Goal: Understand process/instructions: Learn how to perform a task or action

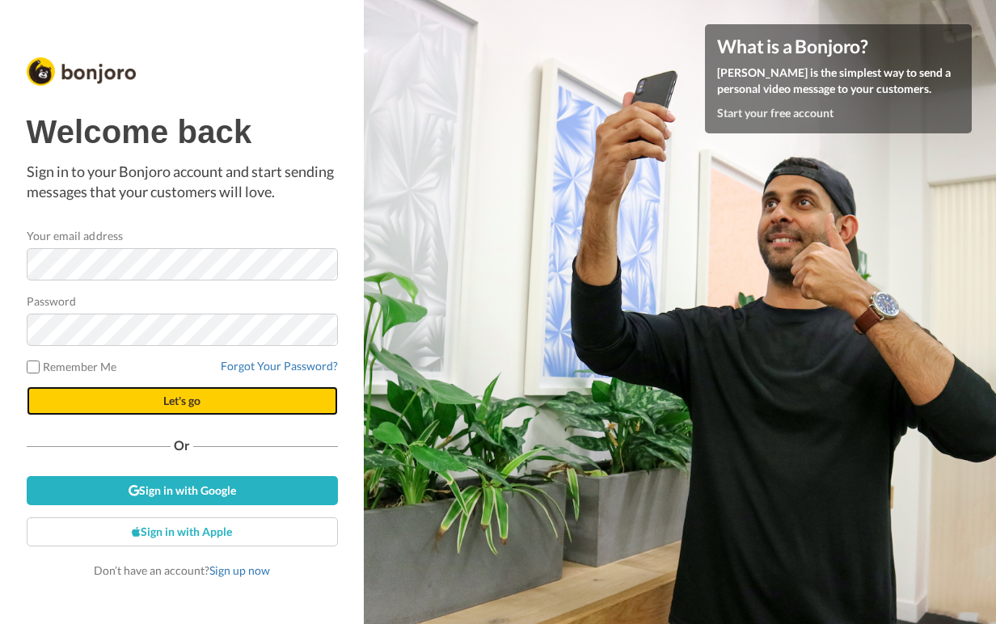
click at [195, 405] on span "Let's go" at bounding box center [181, 401] width 37 height 14
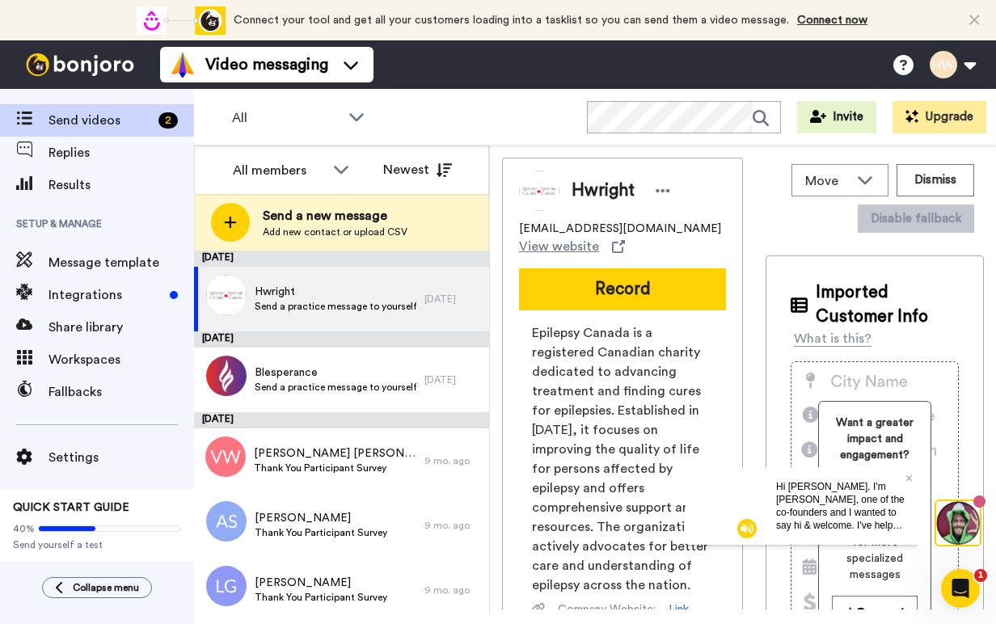
scroll to position [40, 0]
click at [82, 285] on span "Integrations" at bounding box center [105, 294] width 115 height 19
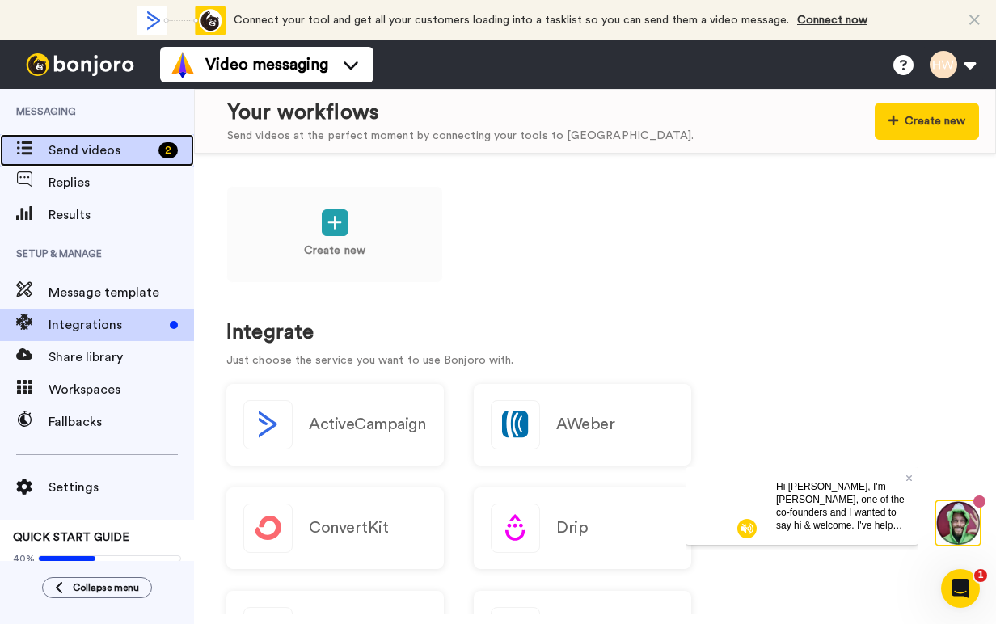
click at [86, 149] on span "Send videos" at bounding box center [99, 150] width 103 height 19
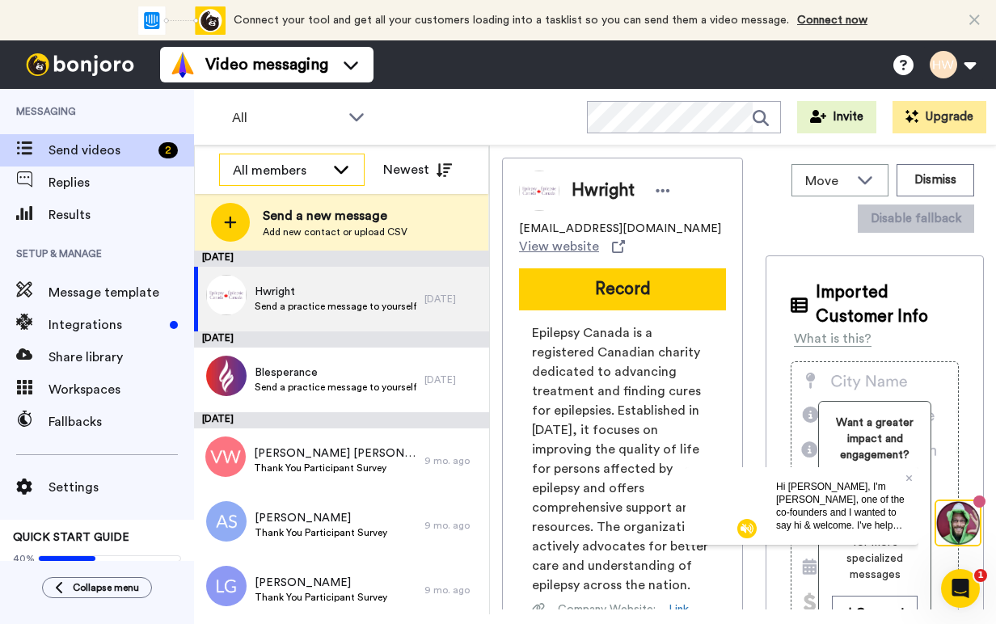
click at [340, 166] on icon at bounding box center [340, 169] width 19 height 16
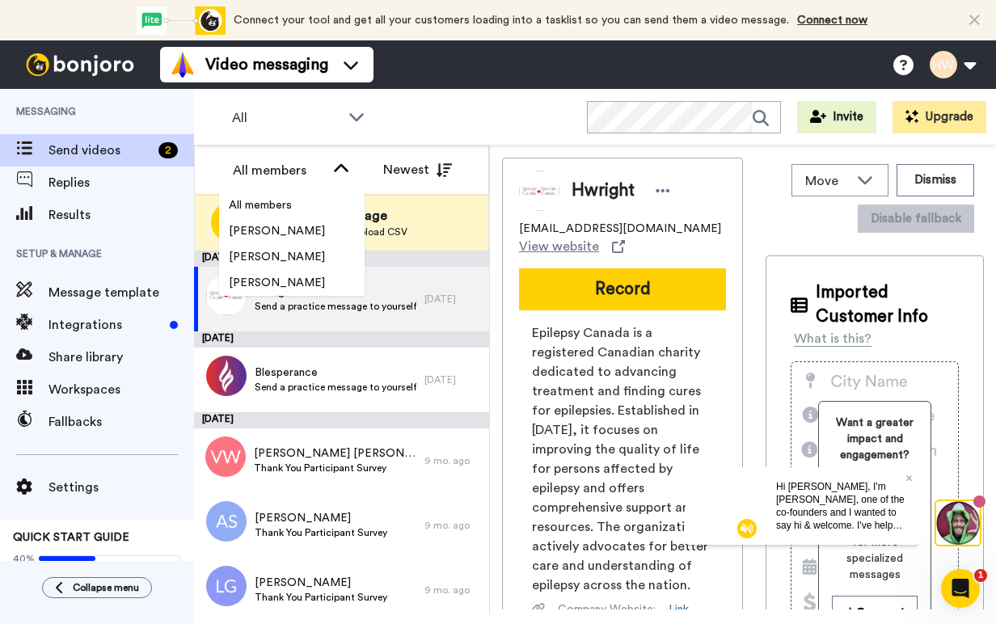
click at [457, 100] on div "All WORKSPACES View all All Default Task List + Add a new workspace Invite Upgr…" at bounding box center [595, 117] width 802 height 57
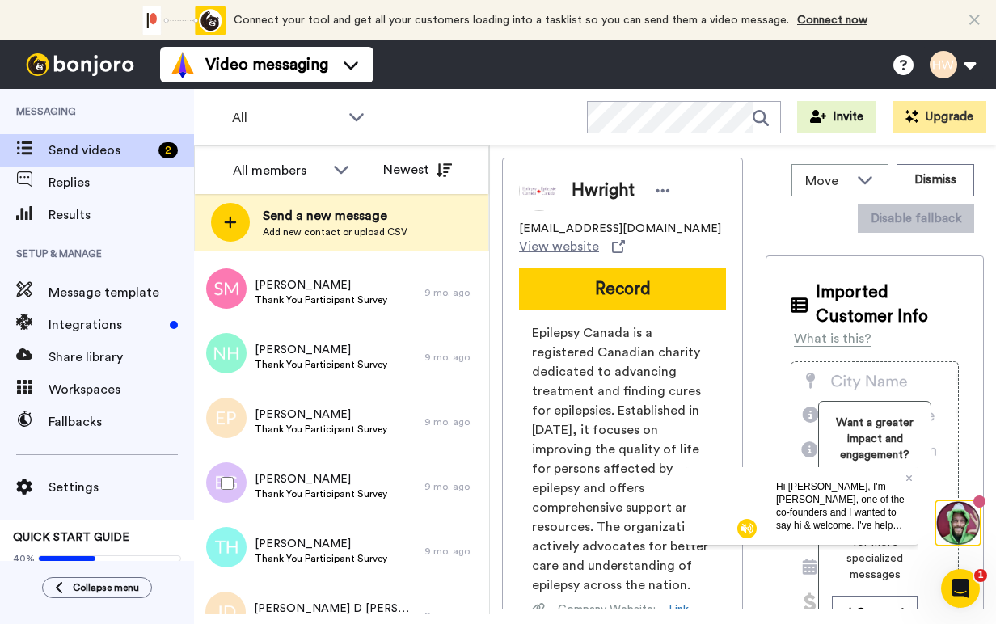
scroll to position [1301, 0]
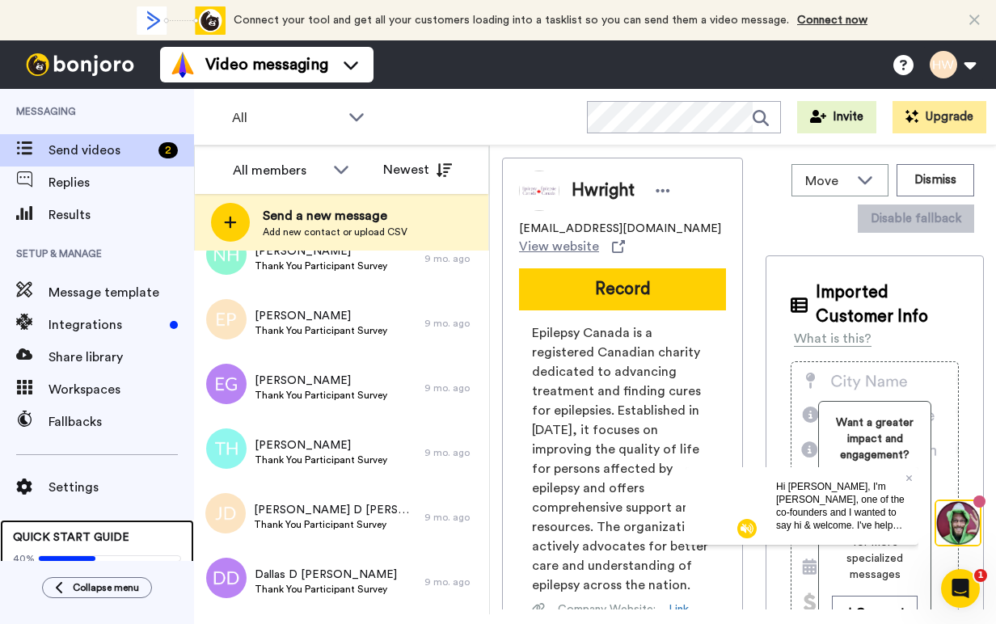
click at [99, 535] on span "QUICK START GUIDE" at bounding box center [71, 537] width 116 height 11
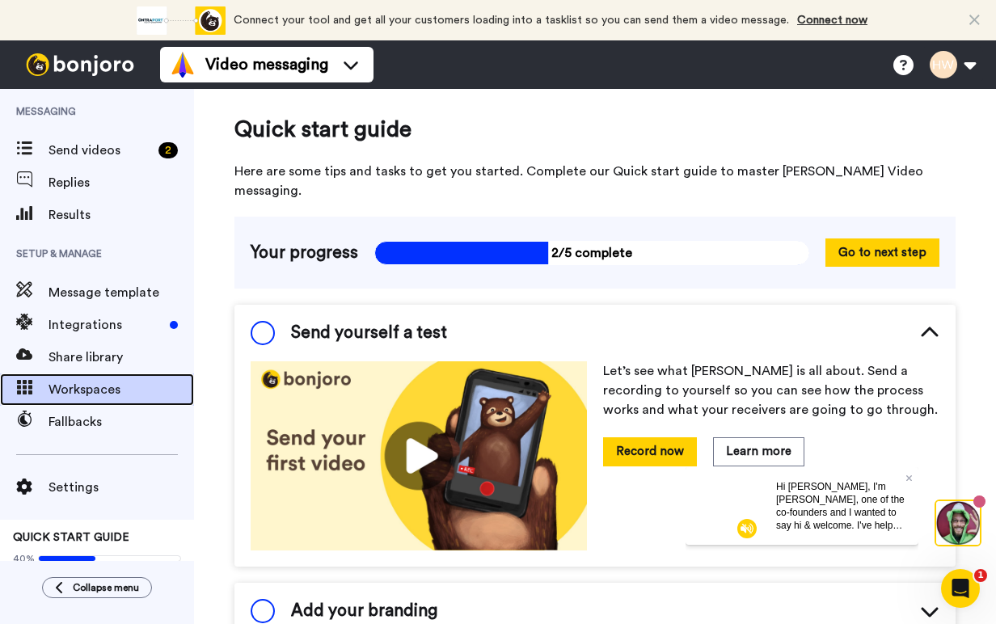
click at [90, 391] on span "Workspaces" at bounding box center [120, 389] width 145 height 19
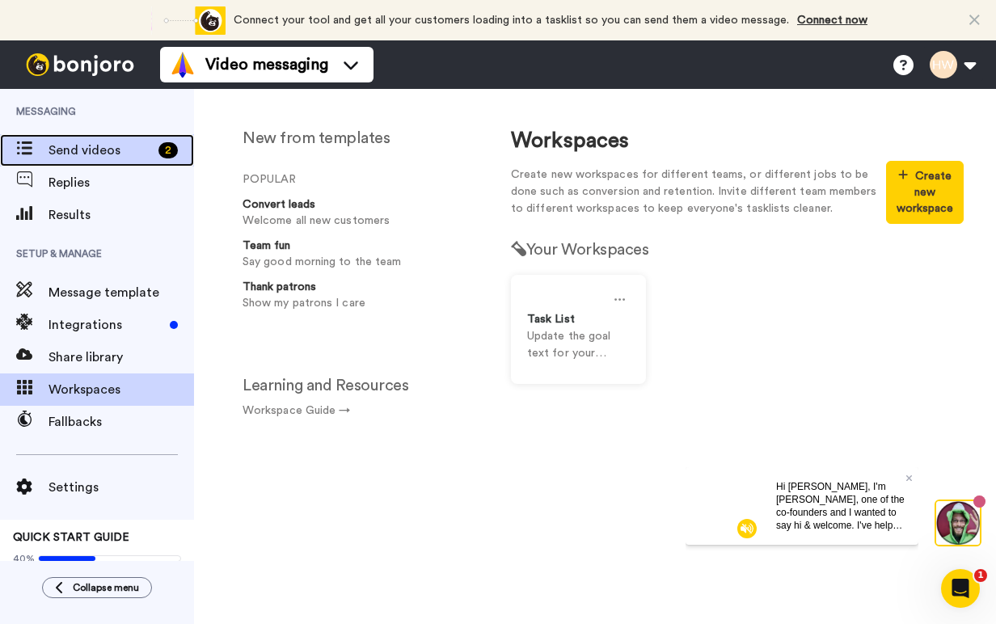
click at [67, 152] on span "Send videos" at bounding box center [99, 150] width 103 height 19
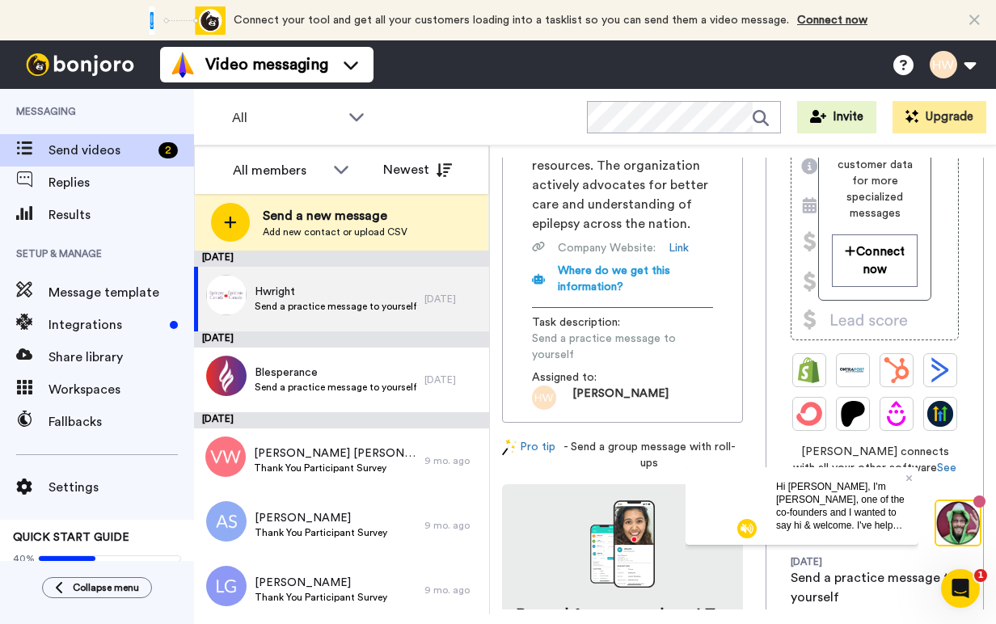
scroll to position [428, 0]
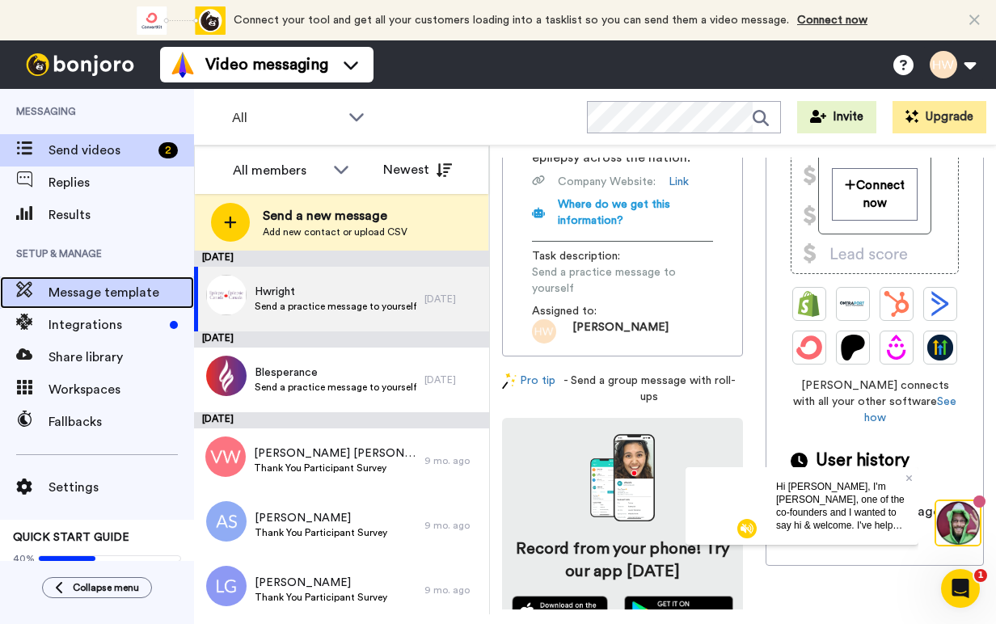
click at [94, 289] on span "Message template" at bounding box center [120, 292] width 145 height 19
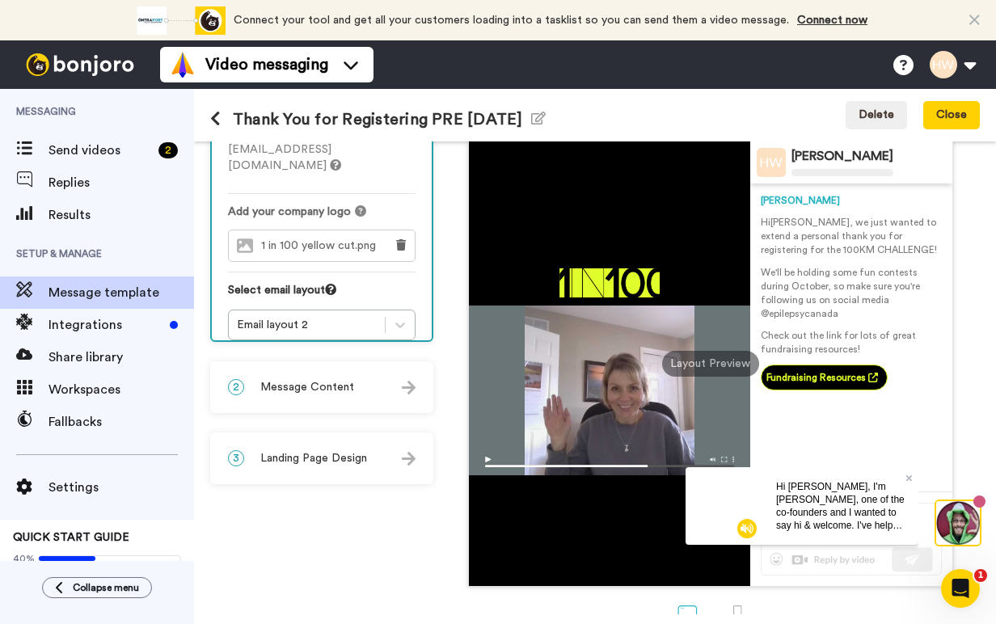
scroll to position [103, 0]
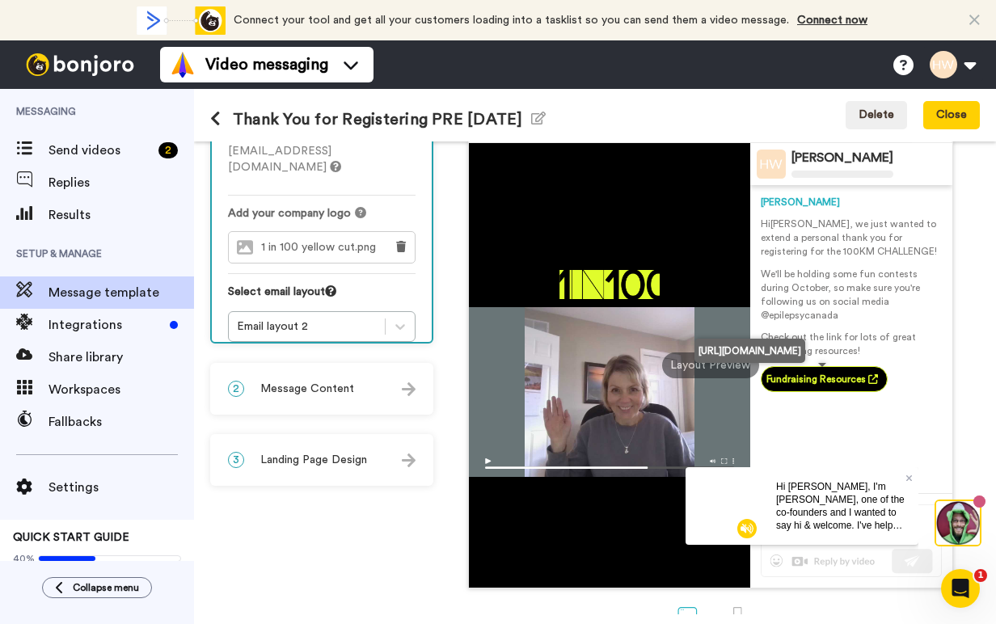
click at [821, 383] on link "Fundraising Resources" at bounding box center [823, 379] width 127 height 26
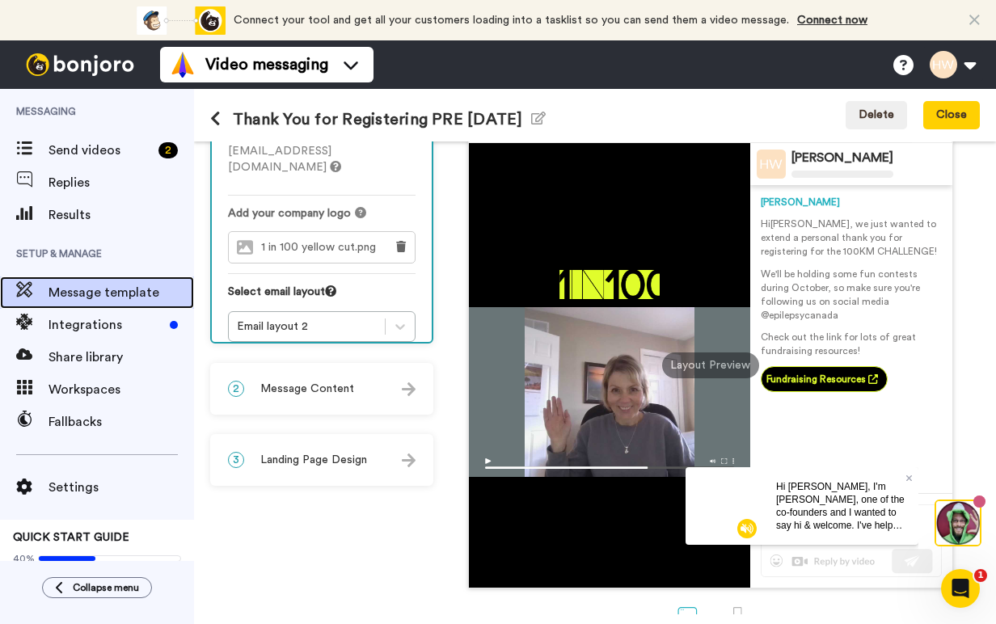
click at [85, 292] on span "Message template" at bounding box center [120, 292] width 145 height 19
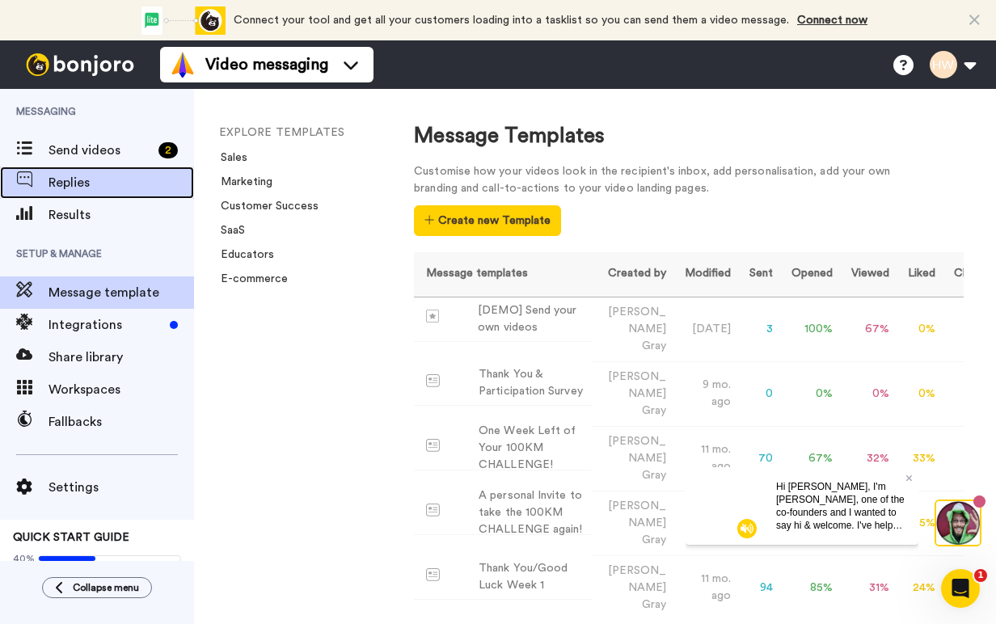
click at [74, 181] on span "Replies" at bounding box center [120, 182] width 145 height 19
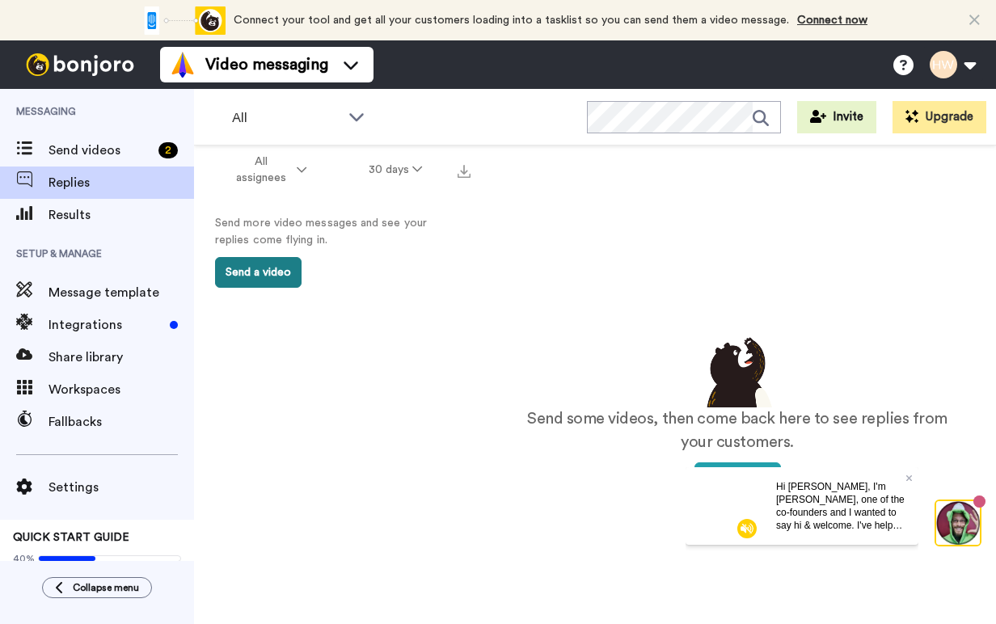
click at [240, 271] on button "Send a video" at bounding box center [258, 272] width 86 height 31
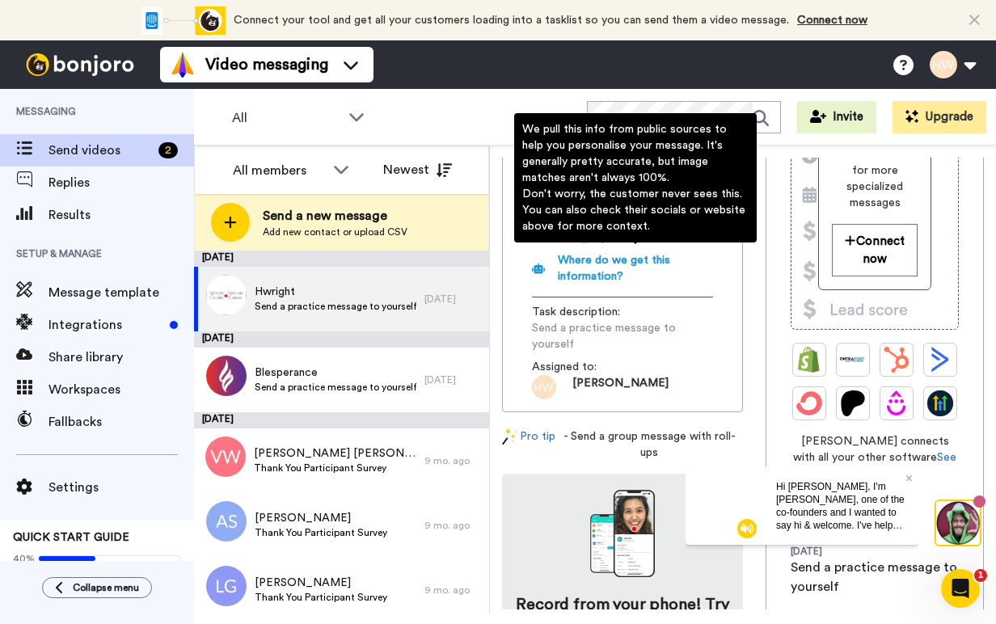
scroll to position [428, 0]
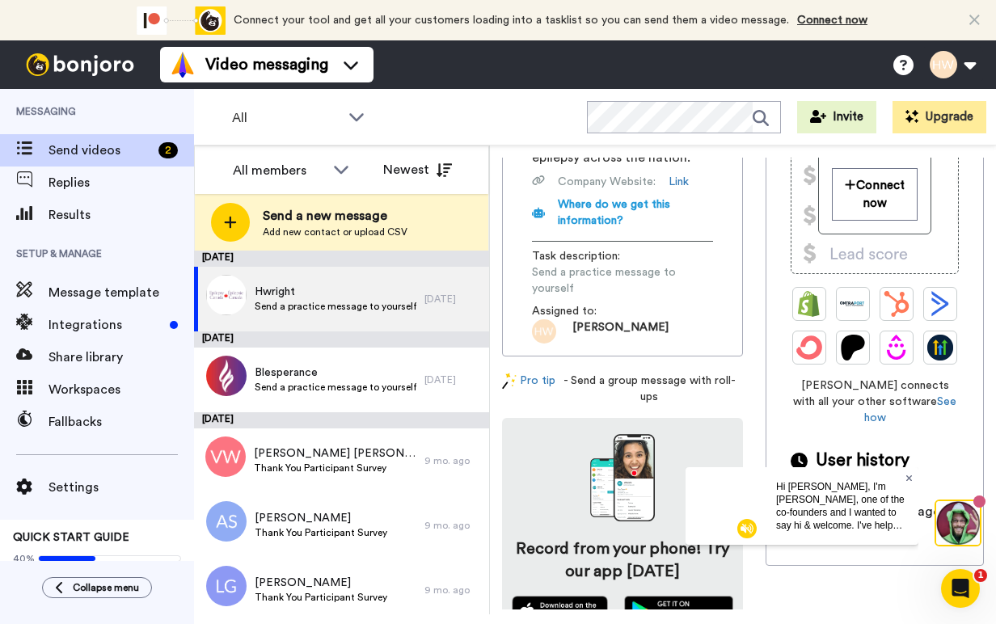
click at [908, 478] on icon at bounding box center [908, 477] width 6 height 6
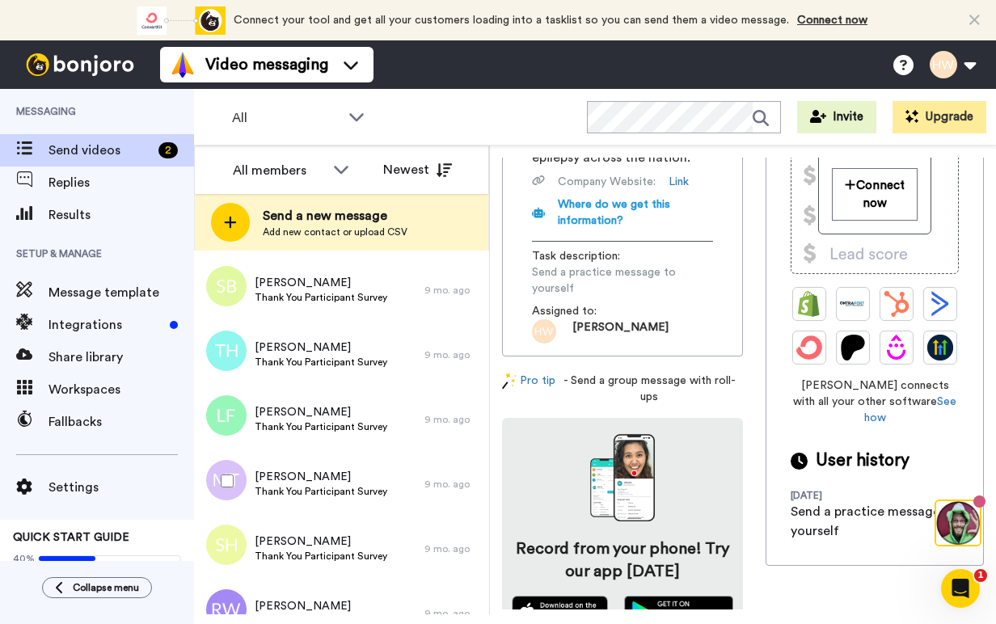
scroll to position [495, 0]
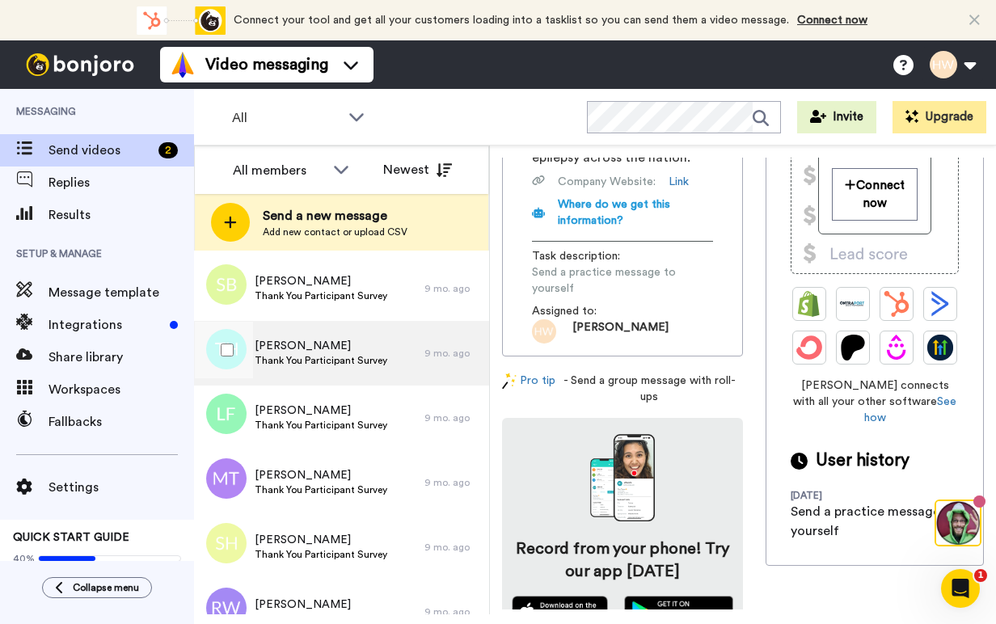
click at [320, 360] on span "Thank You Participant Survey" at bounding box center [321, 360] width 133 height 13
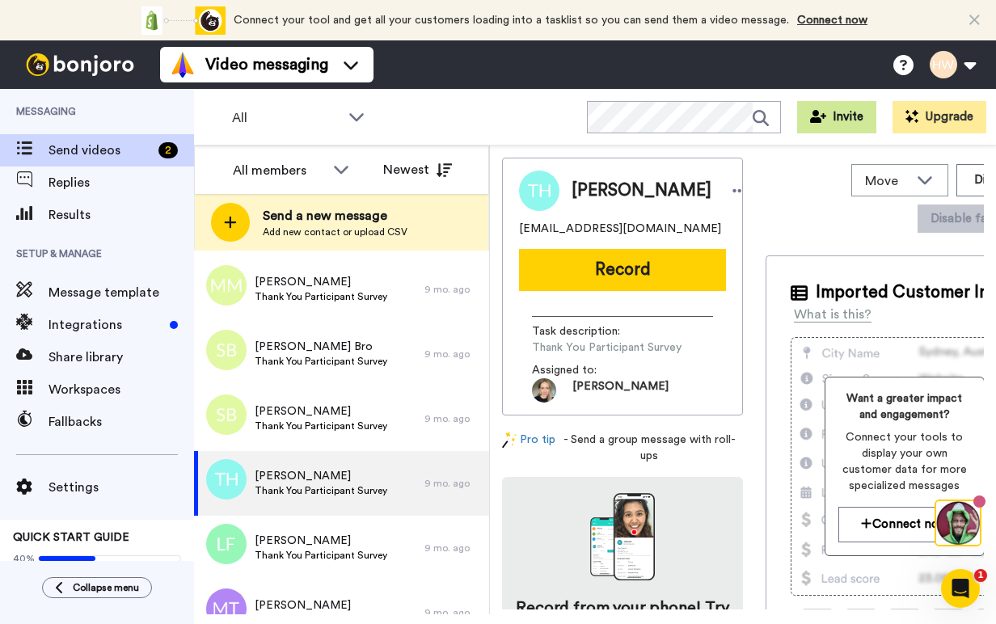
click at [831, 116] on button "Invite" at bounding box center [836, 117] width 79 height 32
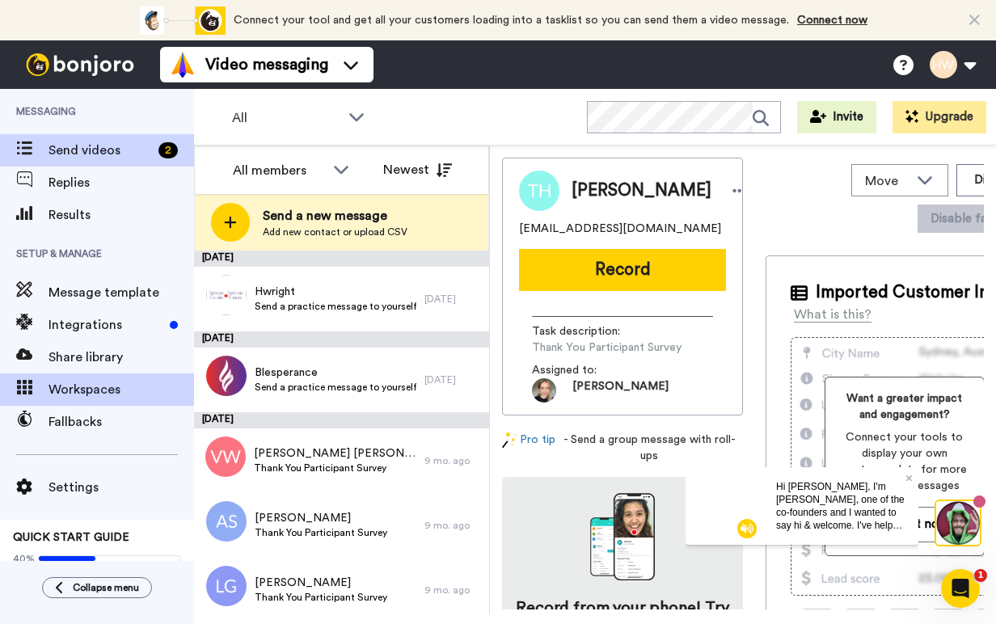
scroll to position [40, 0]
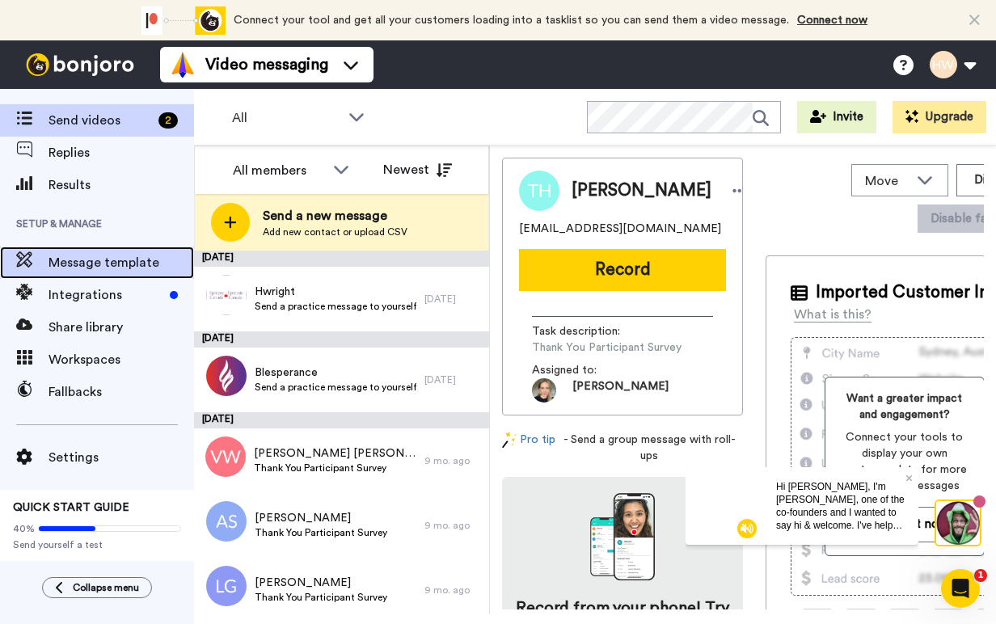
click at [90, 253] on span "Message template" at bounding box center [120, 262] width 145 height 19
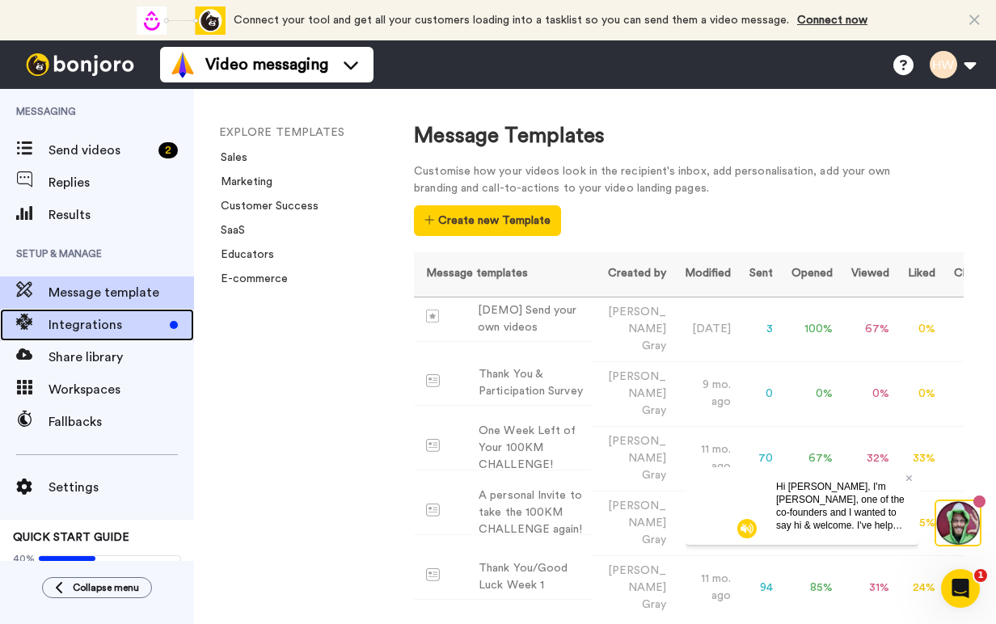
click at [80, 323] on span "Integrations" at bounding box center [105, 324] width 115 height 19
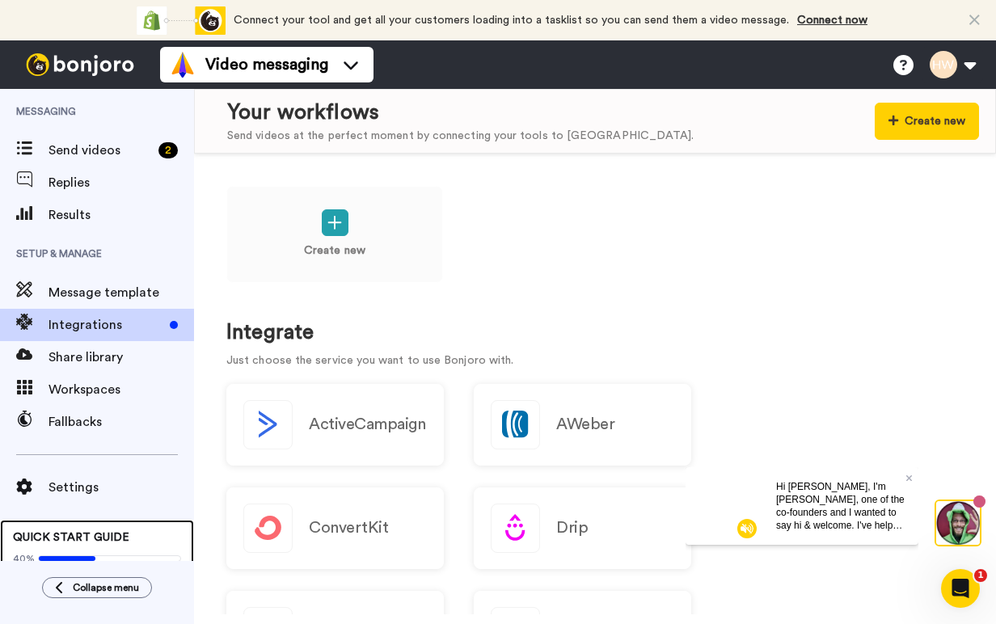
click at [62, 535] on span "QUICK START GUIDE" at bounding box center [71, 537] width 116 height 11
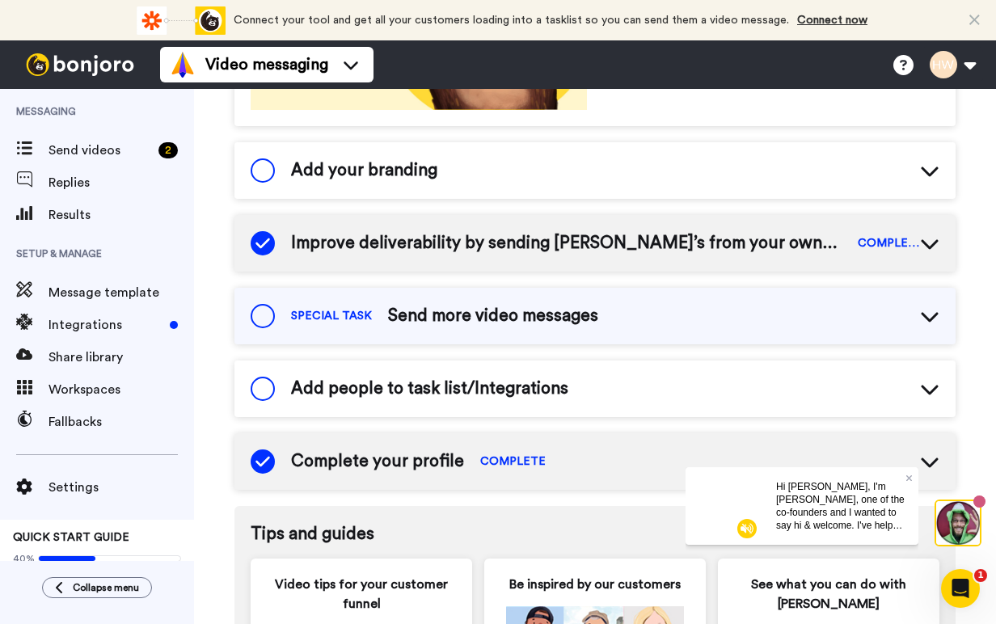
scroll to position [448, 0]
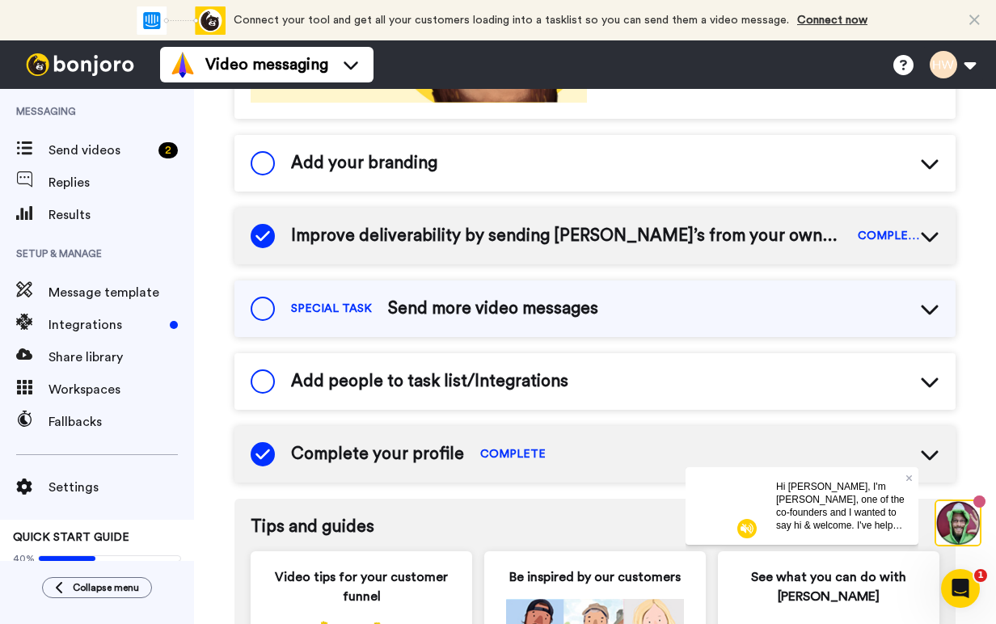
click at [705, 366] on div "Add people to task list/Integrations" at bounding box center [594, 381] width 721 height 57
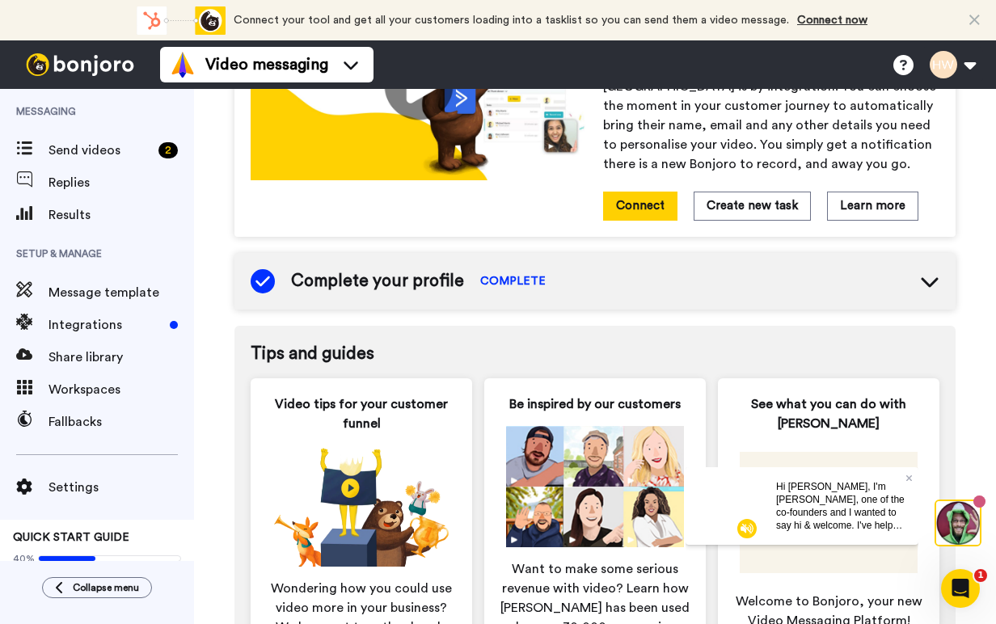
scroll to position [868, 0]
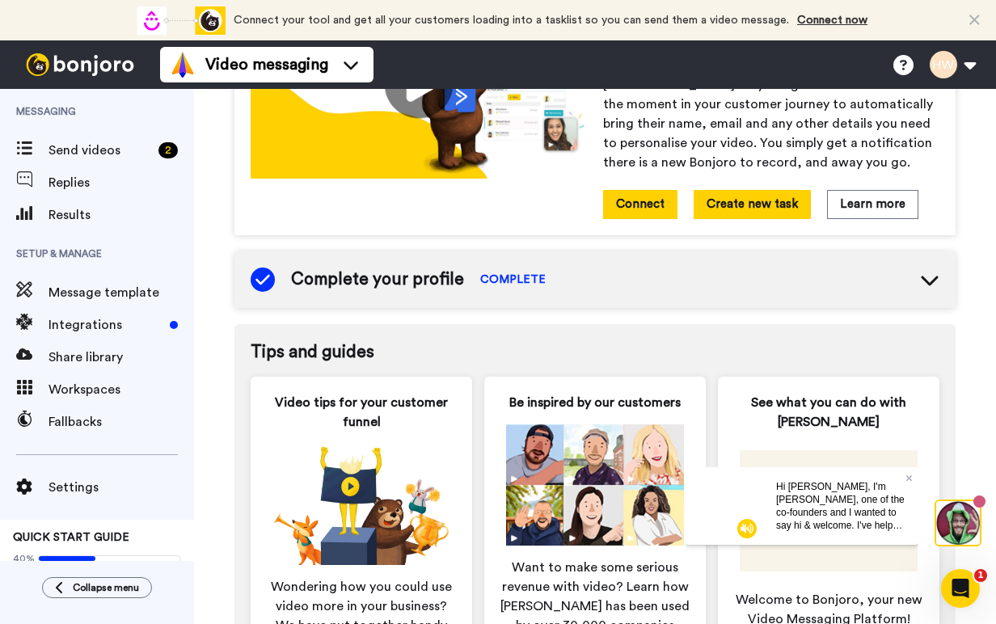
click at [761, 190] on button "Create new task" at bounding box center [751, 204] width 117 height 28
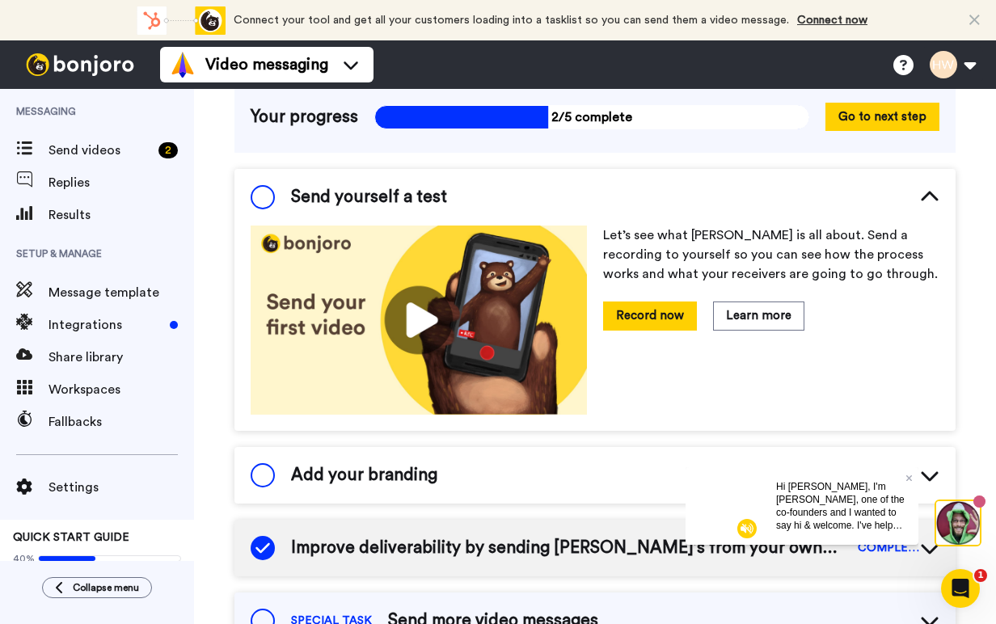
scroll to position [0, 0]
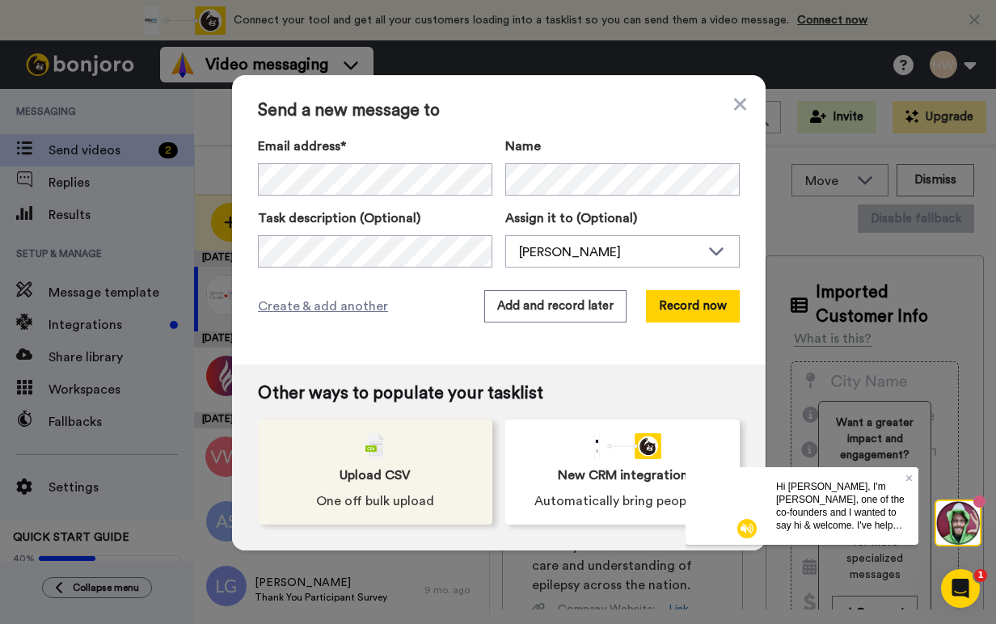
click at [384, 473] on span "Upload CSV" at bounding box center [374, 475] width 71 height 19
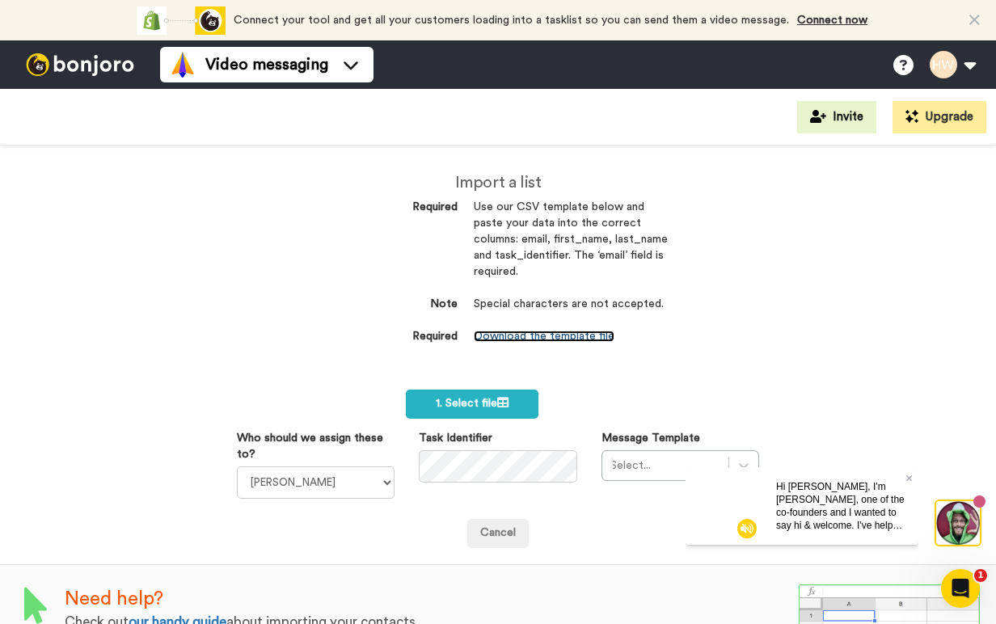
click at [542, 339] on link "Download the template file" at bounding box center [544, 336] width 141 height 11
click at [632, 16] on span "Connect your tool and get all your customers loading into a tasklist so you can…" at bounding box center [511, 20] width 555 height 11
click at [373, 217] on dl "Required Use our CSV template below and paste your data into the correct column…" at bounding box center [497, 272] width 339 height 145
